Goal: Information Seeking & Learning: Learn about a topic

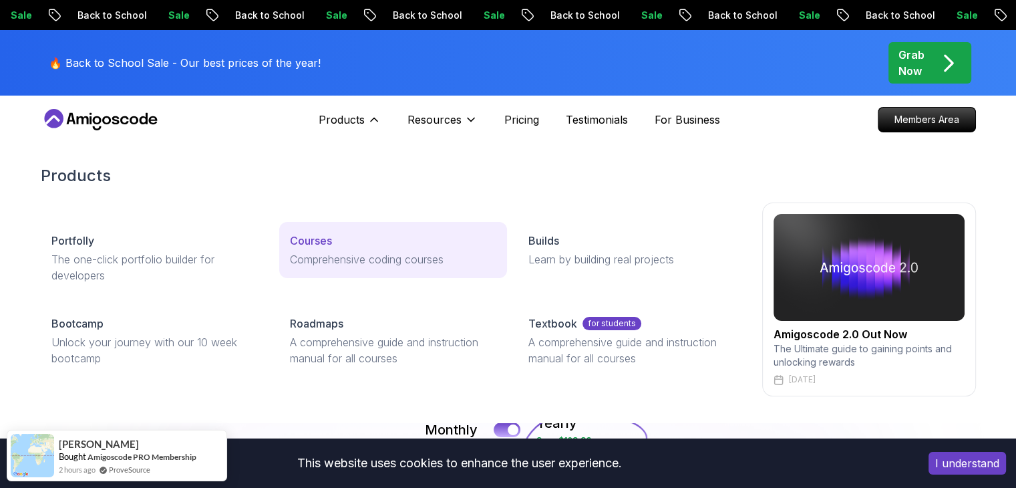
click at [339, 229] on link "Courses Comprehensive coding courses" at bounding box center [393, 250] width 228 height 56
click at [345, 254] on p "Comprehensive coding courses" at bounding box center [393, 259] width 206 height 16
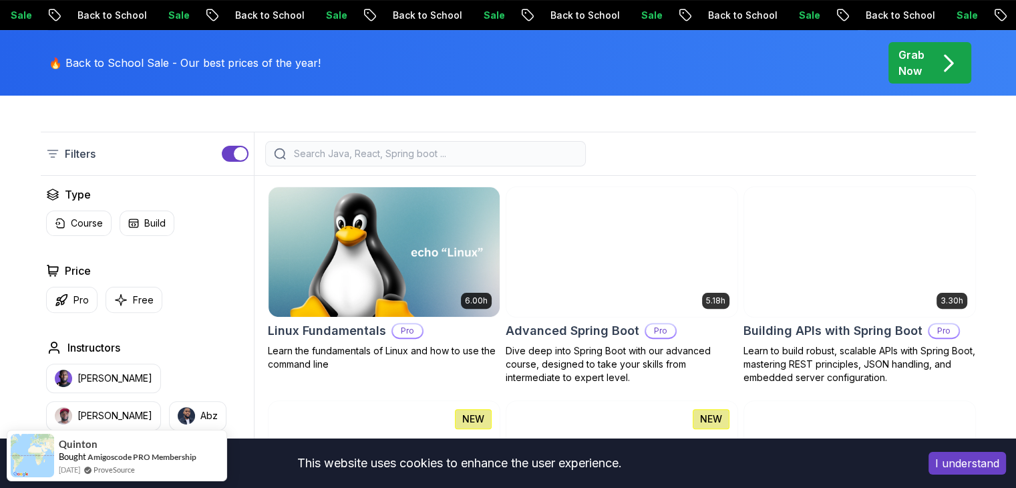
scroll to position [323, 0]
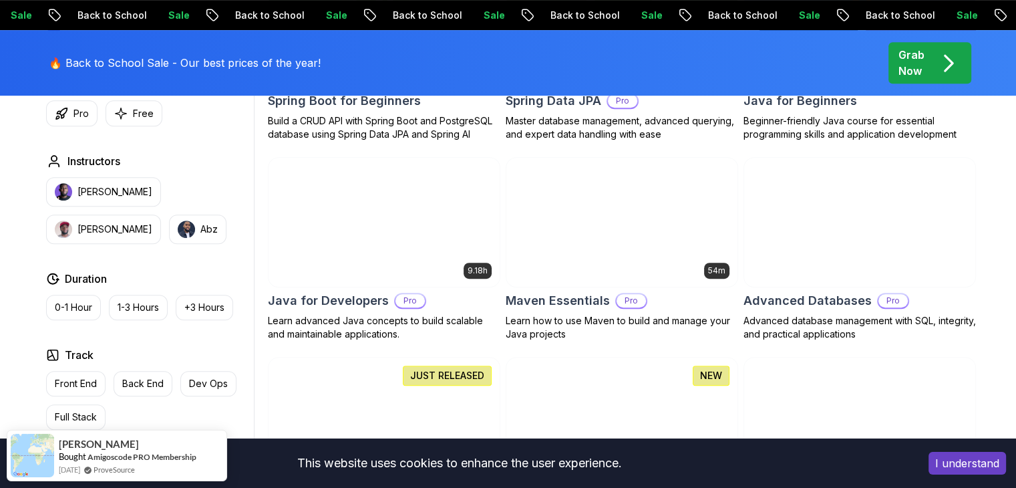
scroll to position [778, 0]
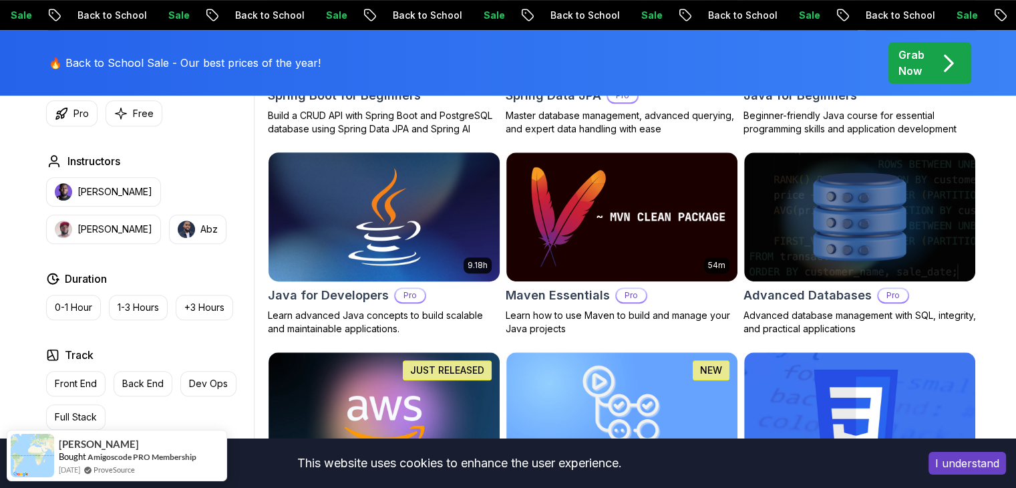
click at [460, 230] on img at bounding box center [384, 217] width 242 height 136
click at [357, 297] on h2 "Java for Developers" at bounding box center [328, 295] width 121 height 19
click at [316, 297] on h2 "Java for Developers" at bounding box center [328, 295] width 121 height 19
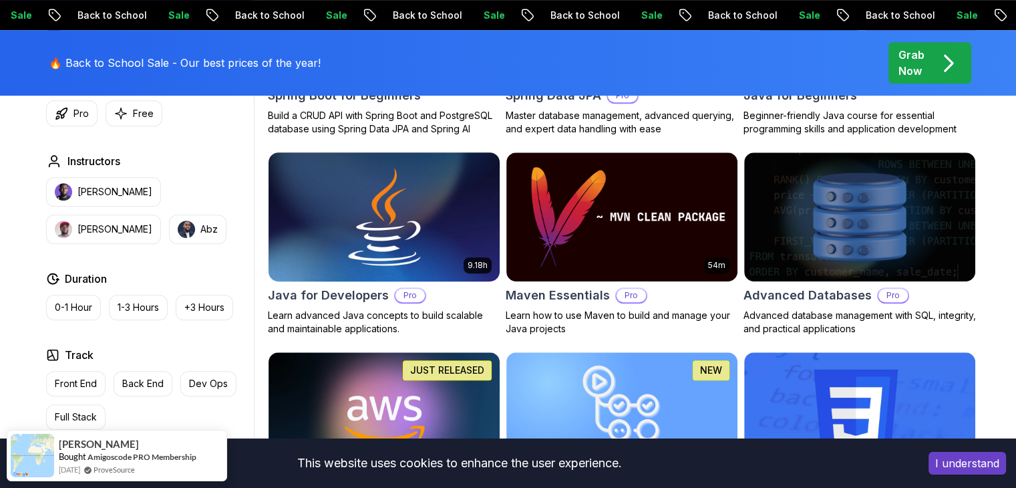
click at [419, 189] on img at bounding box center [384, 217] width 242 height 136
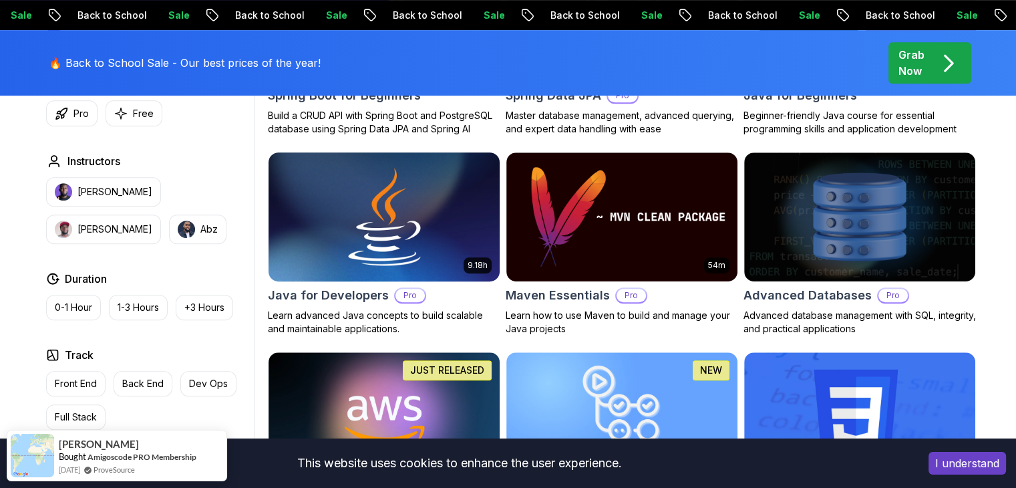
click at [419, 189] on img at bounding box center [384, 217] width 242 height 136
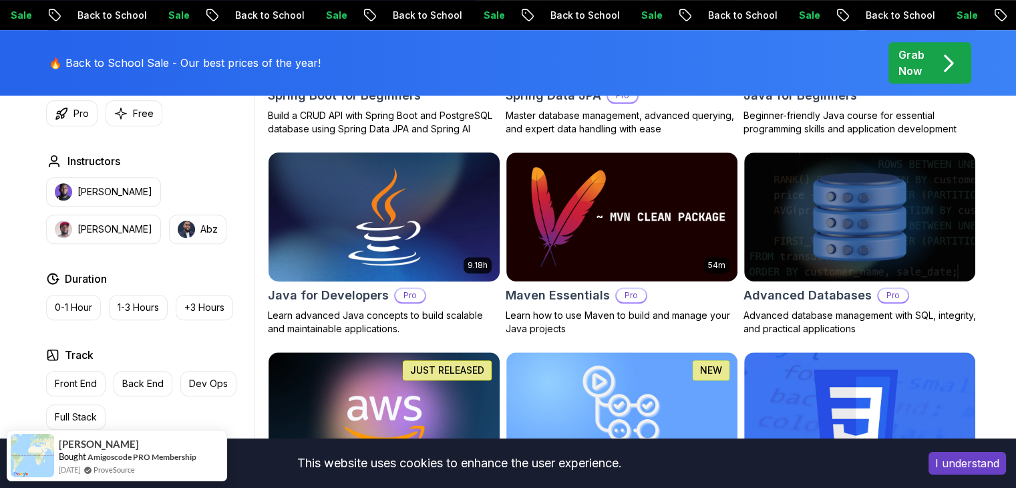
click at [419, 189] on img at bounding box center [384, 217] width 242 height 136
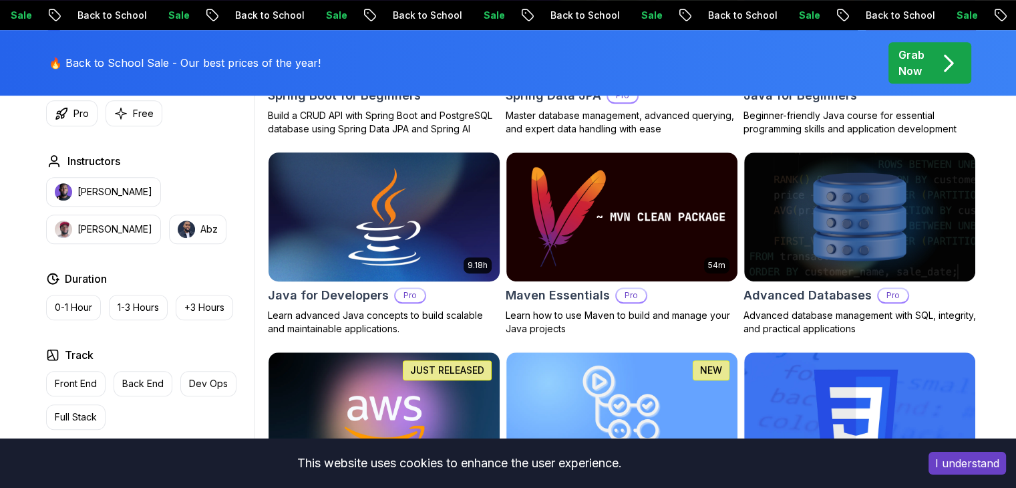
click at [419, 189] on img at bounding box center [384, 217] width 242 height 136
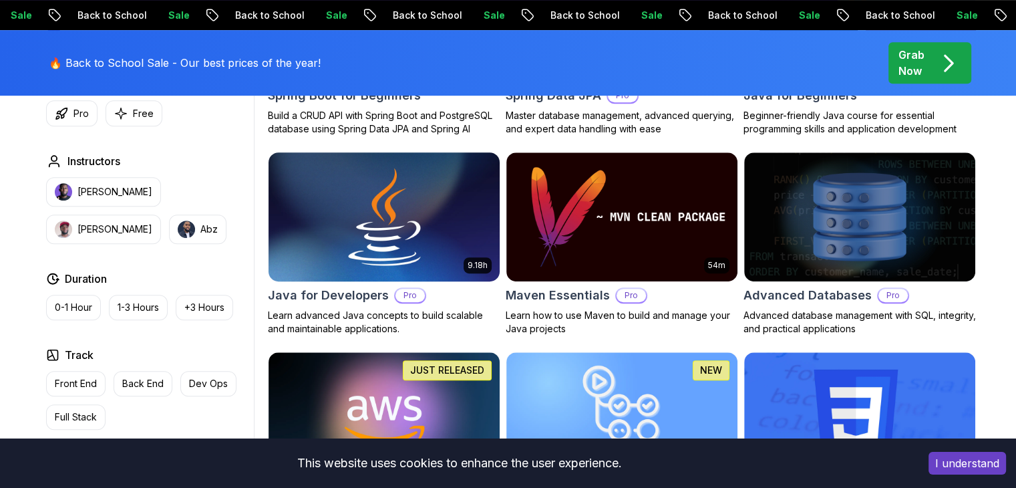
click at [419, 189] on img at bounding box center [384, 217] width 242 height 136
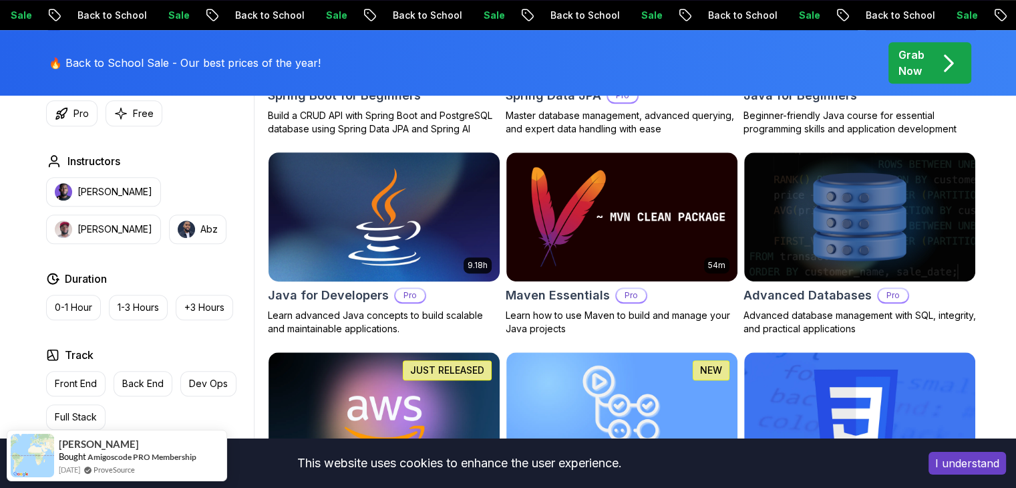
click at [419, 189] on img at bounding box center [384, 217] width 242 height 136
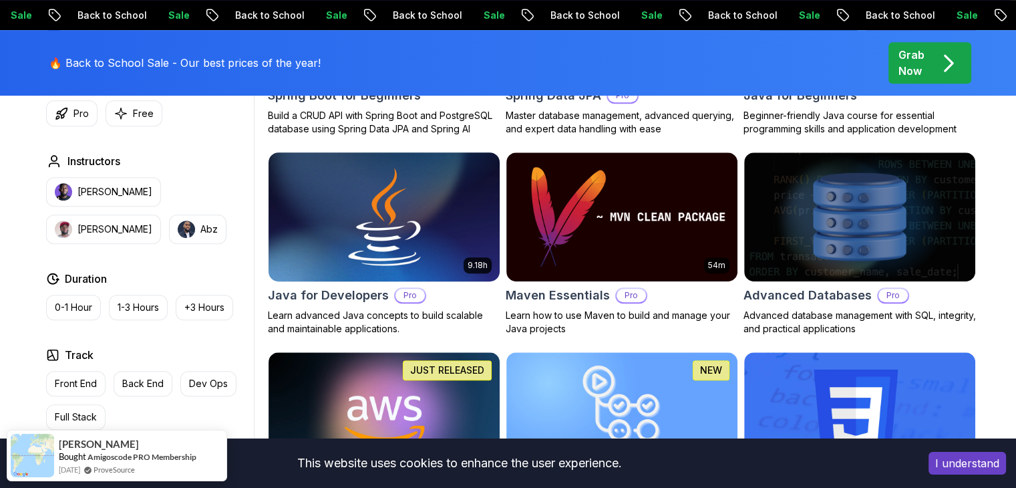
click at [419, 189] on img at bounding box center [384, 217] width 242 height 136
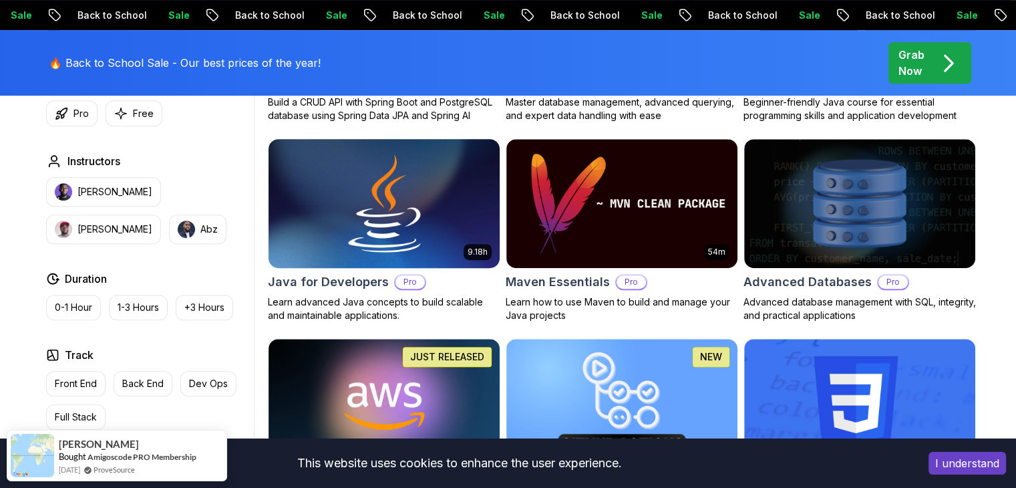
scroll to position [786, 0]
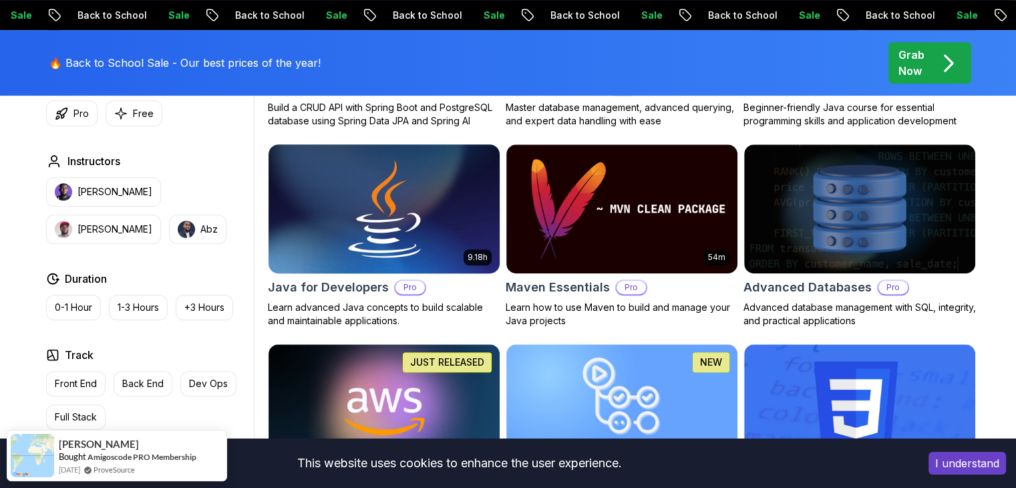
click at [395, 213] on img at bounding box center [384, 209] width 242 height 136
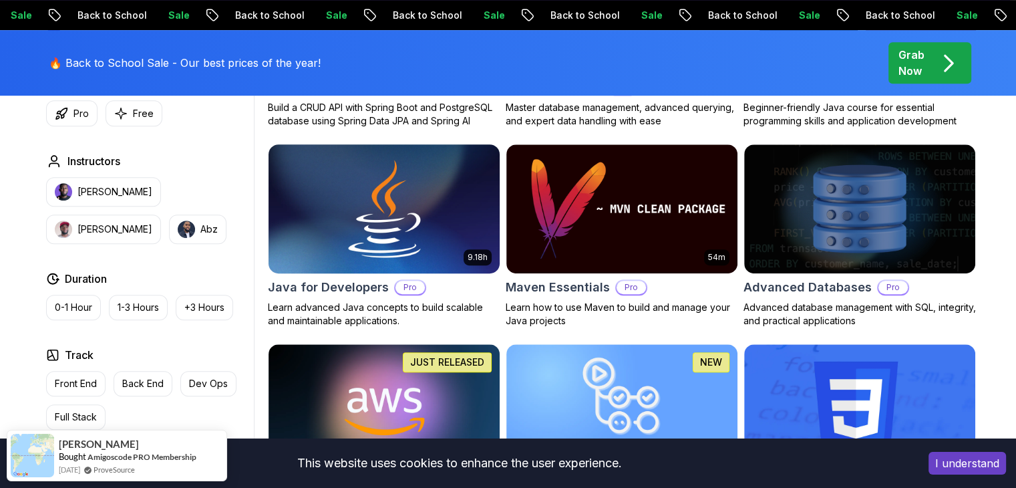
click at [395, 213] on img at bounding box center [384, 209] width 242 height 136
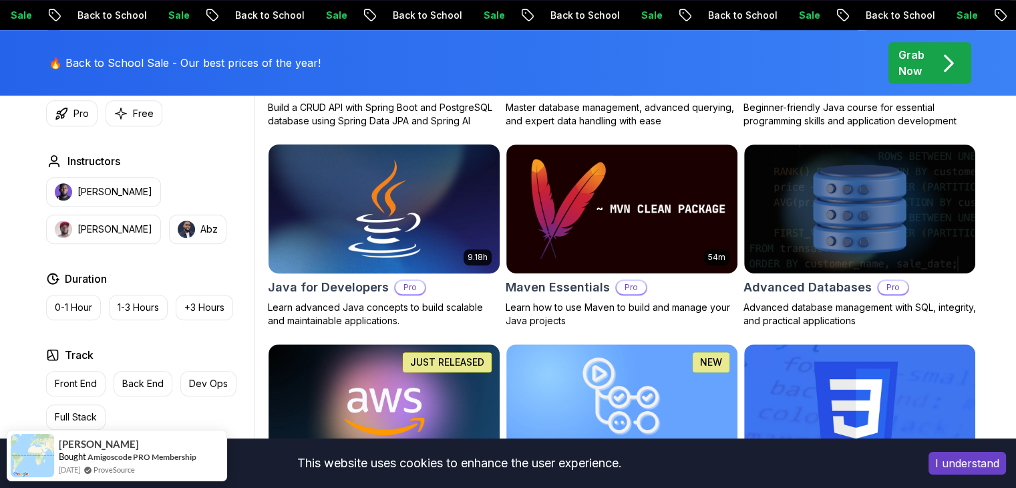
click at [395, 213] on img at bounding box center [384, 209] width 242 height 136
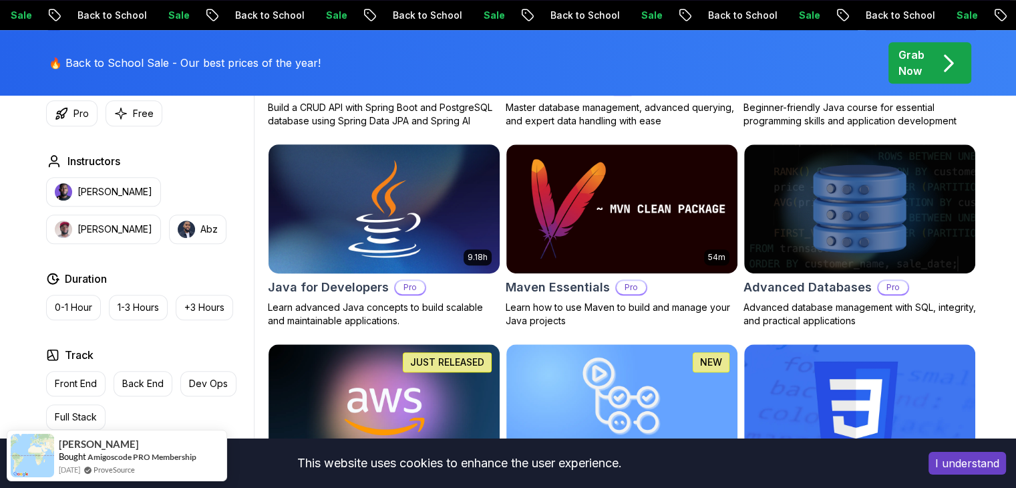
click at [395, 213] on img at bounding box center [384, 209] width 242 height 136
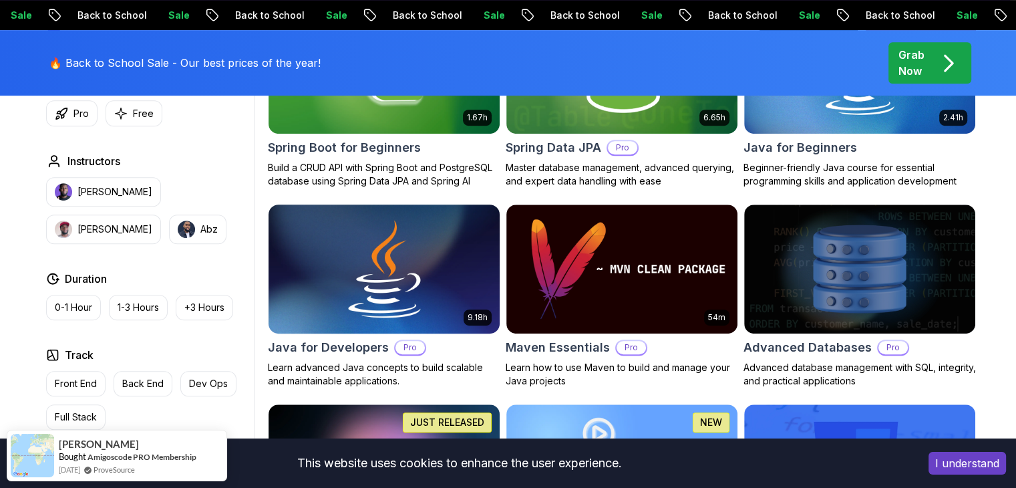
click at [390, 247] on img at bounding box center [384, 269] width 242 height 136
click at [361, 349] on h2 "Java for Developers" at bounding box center [328, 347] width 121 height 19
click at [345, 274] on img at bounding box center [384, 269] width 242 height 136
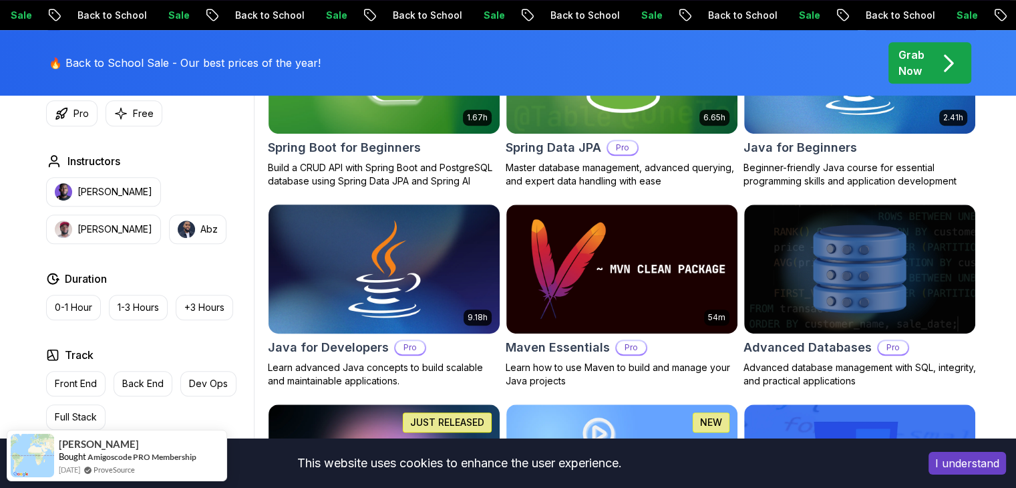
click at [345, 274] on img at bounding box center [384, 269] width 242 height 136
